Goal: Transaction & Acquisition: Purchase product/service

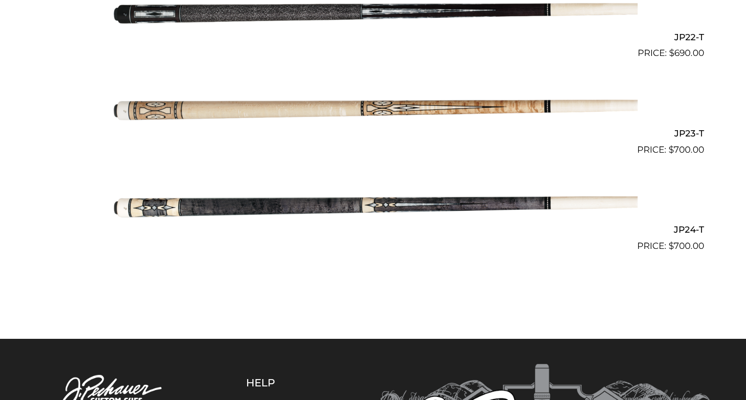
scroll to position [2398, 0]
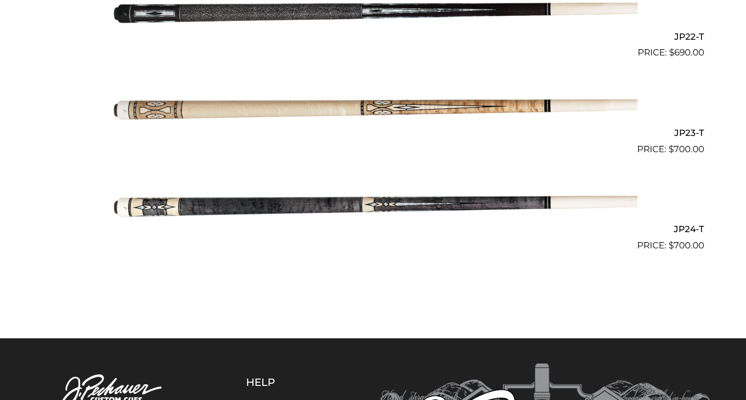
click at [285, 199] on img at bounding box center [373, 205] width 529 height 88
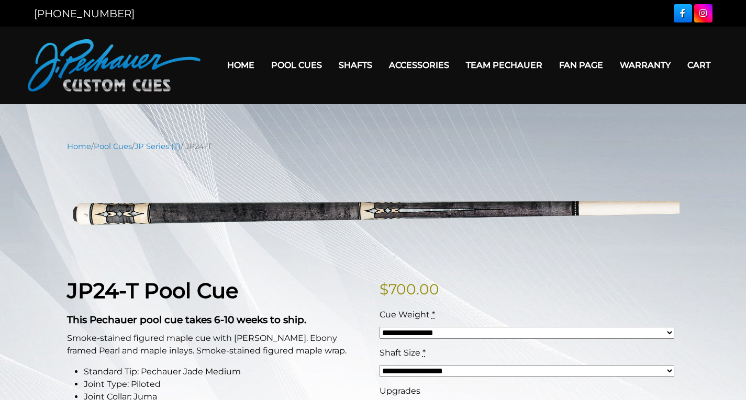
click at [671, 333] on select "**********" at bounding box center [526, 333] width 295 height 12
click at [669, 371] on select "**********" at bounding box center [526, 371] width 295 height 12
